Goal: Task Accomplishment & Management: Complete application form

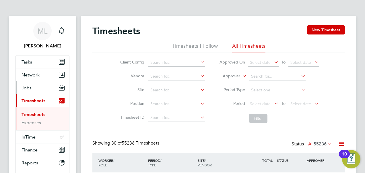
click at [32, 90] on button "Jobs" at bounding box center [42, 87] width 53 height 13
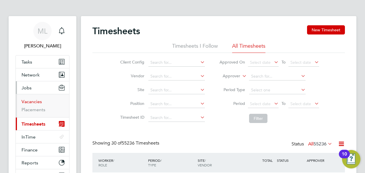
click at [33, 100] on link "Vacancies" at bounding box center [32, 101] width 20 height 5
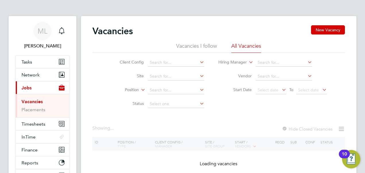
click at [201, 46] on li "Vacancies I follow" at bounding box center [196, 47] width 41 height 10
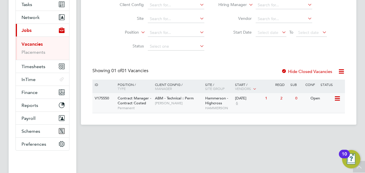
click at [336, 99] on icon at bounding box center [337, 98] width 6 height 7
click at [125, 100] on span "Contract Manager - Contract Costed" at bounding box center [135, 101] width 34 height 10
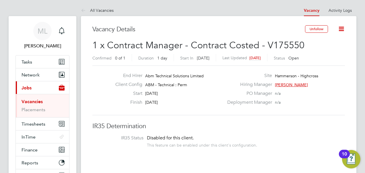
click at [341, 29] on icon at bounding box center [341, 28] width 7 height 7
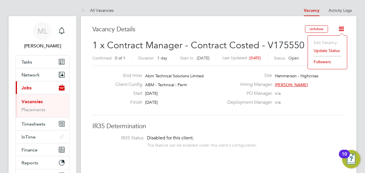
click at [241, 36] on div "Vacancy Details" at bounding box center [198, 32] width 213 height 14
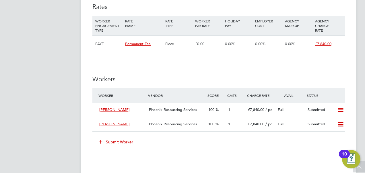
scroll to position [465, 0]
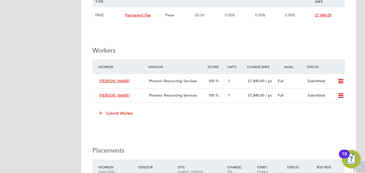
click at [123, 114] on button "Submit Worker" at bounding box center [116, 113] width 43 height 9
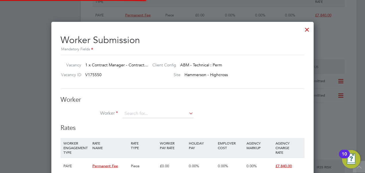
scroll to position [347, 262]
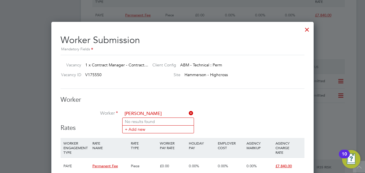
type input "James McKay"
click at [151, 113] on input at bounding box center [158, 113] width 71 height 9
type input "James McKay"
click at [139, 127] on li "+ Add new" at bounding box center [158, 129] width 71 height 8
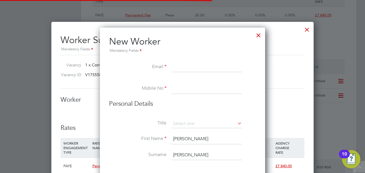
scroll to position [513, 165]
paste input "gusmckay3@googlemail.com"
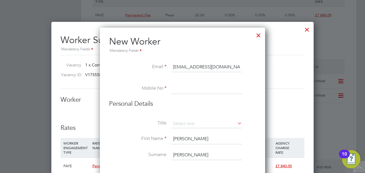
type input "gusmckay3@googlemail.com"
click at [176, 91] on input at bounding box center [206, 89] width 71 height 10
paste input "7828 811967"
type input "07828 811967"
click at [196, 119] on li "Personal Details" at bounding box center [182, 110] width 147 height 20
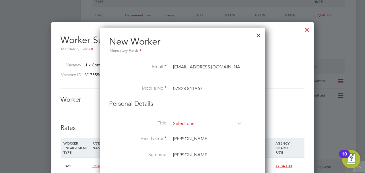
click at [192, 125] on input at bounding box center [206, 123] width 71 height 9
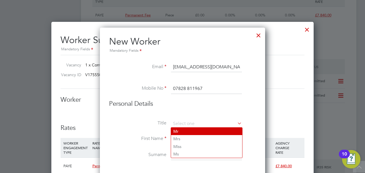
click at [187, 133] on li "Mr" at bounding box center [206, 130] width 71 height 7
type input "Mr"
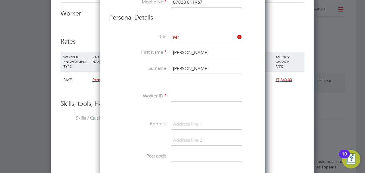
click at [184, 96] on input at bounding box center [206, 96] width 71 height 10
paste input "W-1601485"
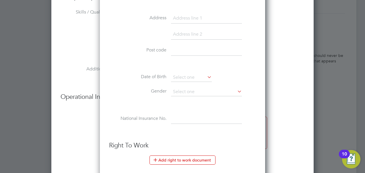
scroll to position [666, 0]
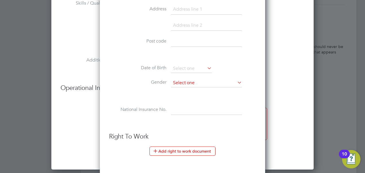
type input "W-1601485"
click at [200, 81] on input at bounding box center [206, 83] width 71 height 9
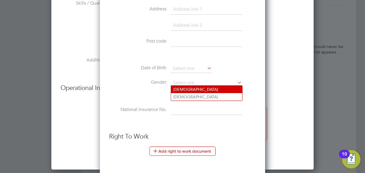
click at [186, 90] on li "Male" at bounding box center [206, 89] width 71 height 7
type input "Male"
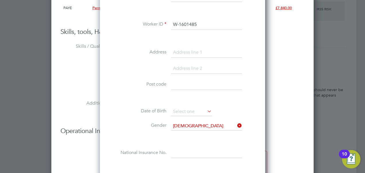
scroll to position [579, 0]
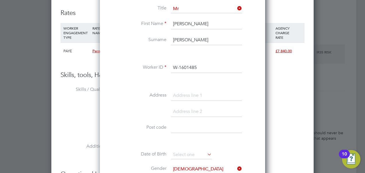
click at [192, 71] on li "Worker ID W-1601485" at bounding box center [182, 71] width 147 height 16
click at [181, 90] on input at bounding box center [206, 95] width 71 height 10
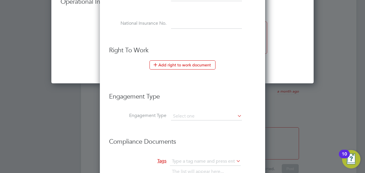
scroll to position [832, 0]
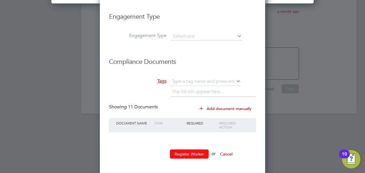
type input "Tamworth"
click at [194, 150] on button "Register Worker" at bounding box center [189, 153] width 39 height 9
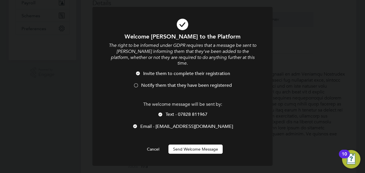
click at [146, 82] on span "Notify them that they have been registered" at bounding box center [186, 85] width 91 height 6
click at [187, 144] on button "Send Welcome Message" at bounding box center [196, 148] width 54 height 9
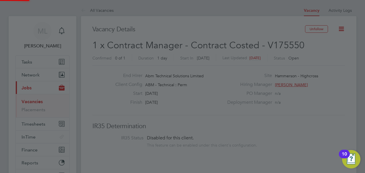
scroll to position [173, 0]
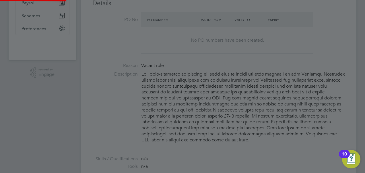
type input "James McKay (W-1601485)"
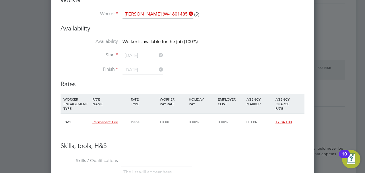
scroll to position [551, 0]
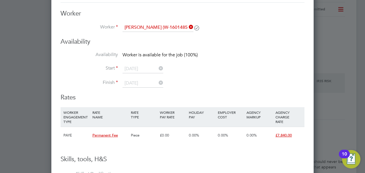
click at [158, 65] on icon at bounding box center [158, 68] width 0 height 8
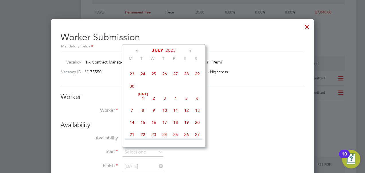
scroll to position [436, 0]
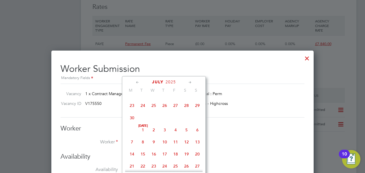
click at [165, 132] on span "3" at bounding box center [164, 129] width 11 height 11
type input "[DATE]"
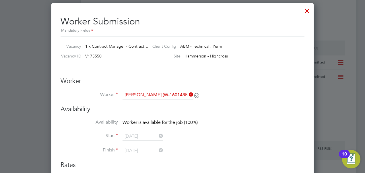
scroll to position [522, 0]
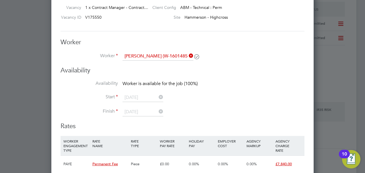
click at [158, 112] on icon at bounding box center [158, 111] width 0 height 8
click at [120, 112] on li "Finish" at bounding box center [183, 115] width 244 height 14
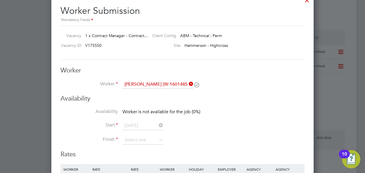
scroll to position [493, 0]
click at [158, 125] on icon at bounding box center [158, 126] width 0 height 8
click at [114, 125] on label "Start" at bounding box center [89, 126] width 57 height 6
click at [116, 125] on label "Start" at bounding box center [89, 126] width 57 height 6
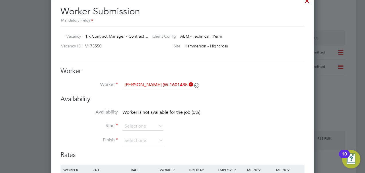
click at [158, 125] on icon at bounding box center [158, 126] width 0 height 8
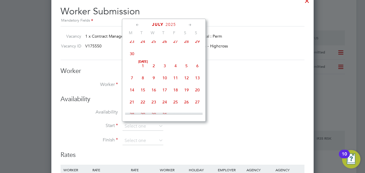
scroll to position [111, 0]
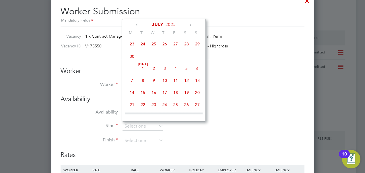
click at [165, 69] on span "3" at bounding box center [164, 68] width 11 height 11
type input "[DATE]"
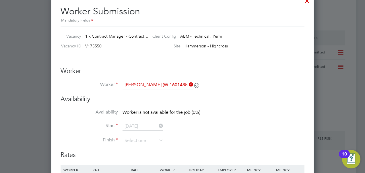
click at [158, 140] on icon at bounding box center [158, 140] width 0 height 8
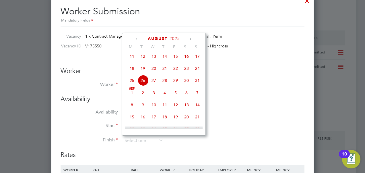
click at [138, 39] on icon at bounding box center [137, 39] width 5 height 6
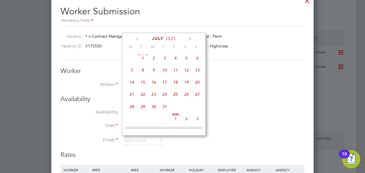
click at [166, 60] on span "3" at bounding box center [164, 58] width 11 height 11
type input "[DATE]"
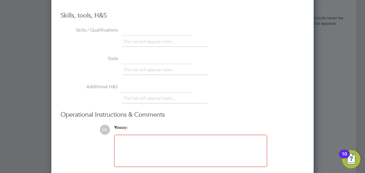
scroll to position [780, 0]
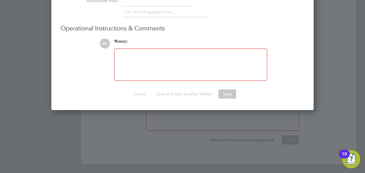
click at [192, 72] on div at bounding box center [191, 64] width 146 height 25
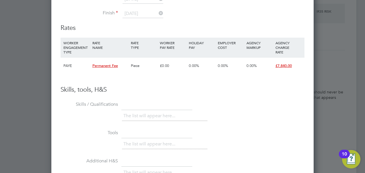
scroll to position [608, 0]
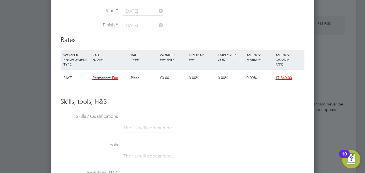
click at [148, 125] on li "The list will appear here..." at bounding box center [150, 128] width 54 height 8
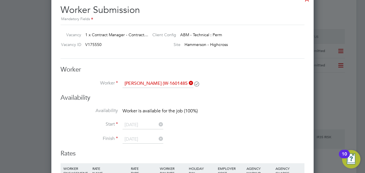
scroll to position [522, 0]
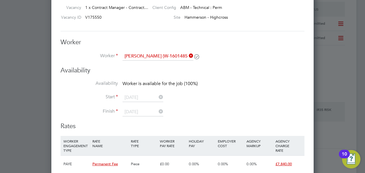
click at [198, 57] on icon at bounding box center [197, 56] width 4 height 4
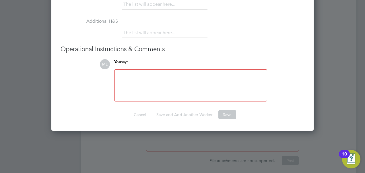
scroll to position [780, 0]
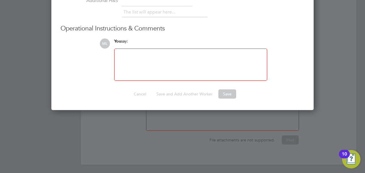
click at [125, 65] on div at bounding box center [191, 64] width 146 height 25
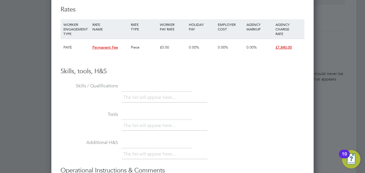
scroll to position [637, 0]
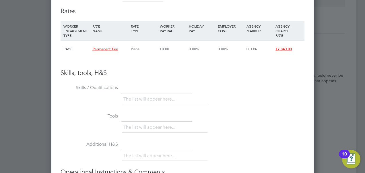
click at [138, 97] on li "The list will appear here..." at bounding box center [150, 99] width 54 height 8
click at [148, 97] on li "The list will appear here..." at bounding box center [150, 99] width 54 height 8
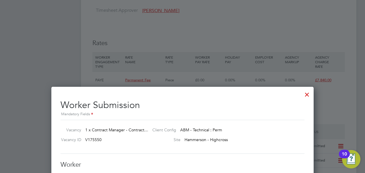
scroll to position [465, 0]
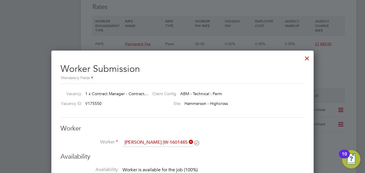
click at [309, 58] on div at bounding box center [307, 57] width 10 height 10
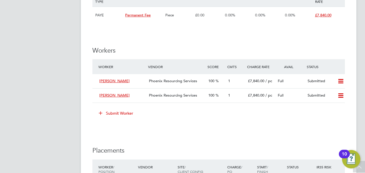
click at [125, 115] on button "Submit Worker" at bounding box center [116, 113] width 43 height 9
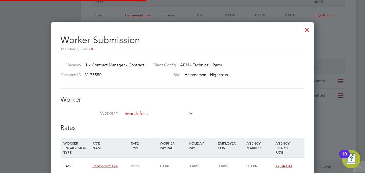
scroll to position [347, 262]
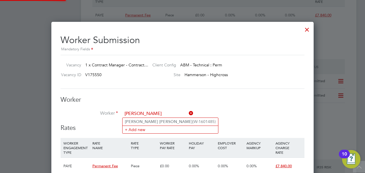
click at [159, 121] on b "Mckay" at bounding box center [175, 121] width 33 height 5
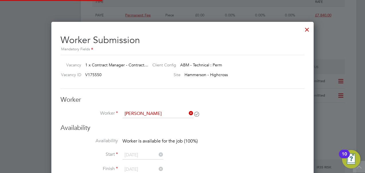
type input "James Mckay (W-1601485)"
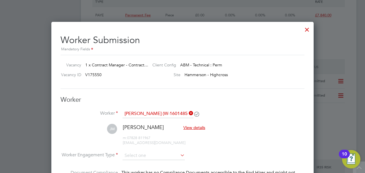
scroll to position [475, 262]
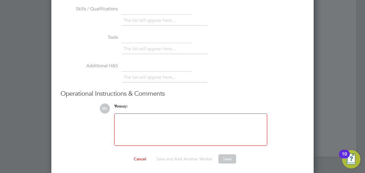
click at [156, 130] on div at bounding box center [191, 129] width 146 height 25
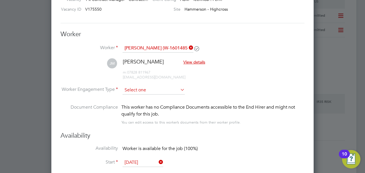
click at [158, 86] on input at bounding box center [154, 90] width 62 height 9
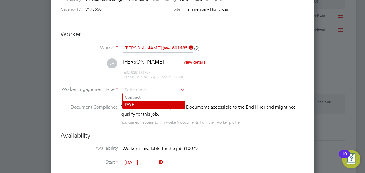
click at [139, 102] on li "PAYE" at bounding box center [154, 104] width 63 height 7
type input "PAYE"
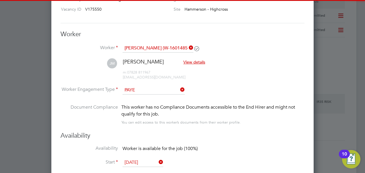
click at [241, 71] on li "JM James Mckay View details m: 07828 811967 gusmckay3@googlemail.com" at bounding box center [183, 71] width 244 height 27
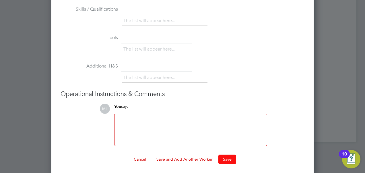
click at [228, 155] on button "Save" at bounding box center [228, 158] width 18 height 9
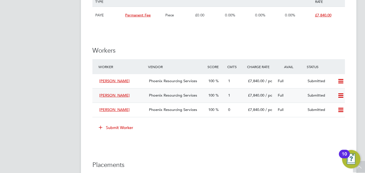
click at [157, 94] on span "Phoenix Resourcing Services" at bounding box center [173, 95] width 48 height 5
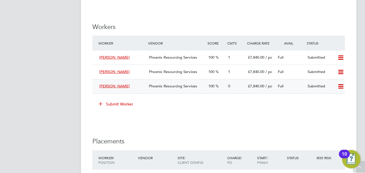
click at [172, 88] on div "Phoenix Resourcing Services" at bounding box center [176, 86] width 59 height 9
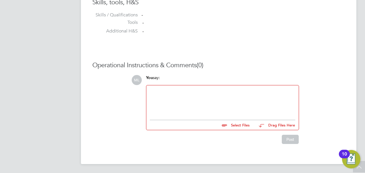
click at [187, 94] on div at bounding box center [223, 101] width 146 height 25
click at [243, 124] on input "file" at bounding box center [252, 124] width 86 height 8
type input "C:\fakepath\Resume_W-1601485.docx"
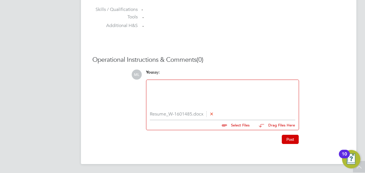
click at [211, 114] on icon at bounding box center [212, 113] width 4 height 4
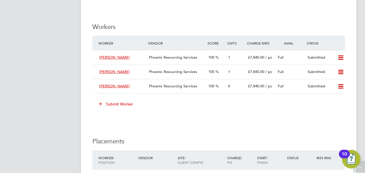
drag, startPoint x: 124, startPoint y: 58, endPoint x: 205, endPoint y: 29, distance: 86.1
click at [208, 23] on h3 "Workers" at bounding box center [218, 27] width 253 height 8
drag, startPoint x: 166, startPoint y: 57, endPoint x: 181, endPoint y: 29, distance: 31.5
click at [195, 20] on div "IR35 Determination IR35 Status Disabled for this client. This feature can be en…" at bounding box center [218, 47] width 253 height 826
click at [169, 56] on span "Phoenix Resourcing Services" at bounding box center [173, 57] width 48 height 5
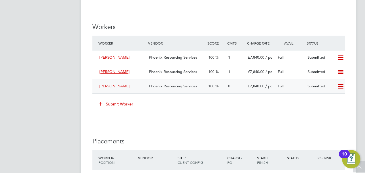
click at [170, 87] on span "Phoenix Resourcing Services" at bounding box center [173, 86] width 48 height 5
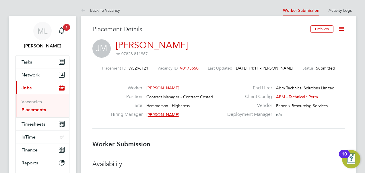
click at [342, 26] on icon at bounding box center [341, 28] width 7 height 7
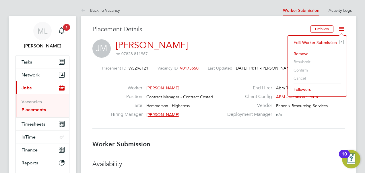
click at [239, 41] on div "JM James Mckay m: 07828 811967" at bounding box center [218, 49] width 253 height 20
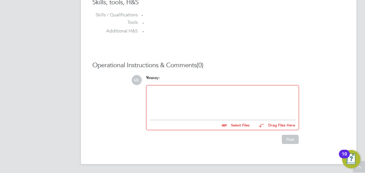
click at [195, 91] on div at bounding box center [223, 101] width 146 height 25
click at [236, 127] on input "file" at bounding box center [252, 124] width 86 height 8
type input "C:\fakepath\Resume_W-1601485.docx"
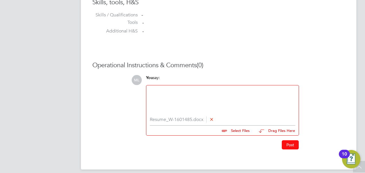
click at [289, 145] on button "Post" at bounding box center [290, 144] width 17 height 9
